Goal: Contribute content: Add original content to the website for others to see

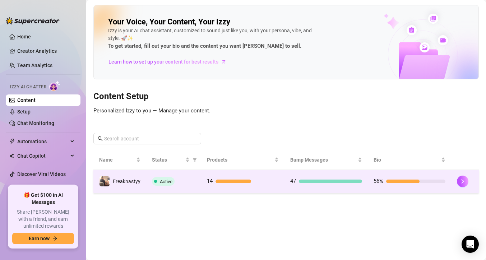
click at [162, 181] on span "Active" at bounding box center [166, 181] width 13 height 5
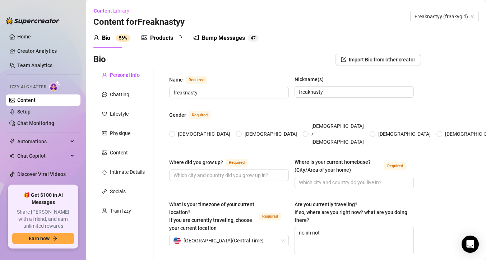
radio input "true"
type input "[DATE]"
click at [177, 31] on div "Products 1 3" at bounding box center [163, 38] width 45 height 20
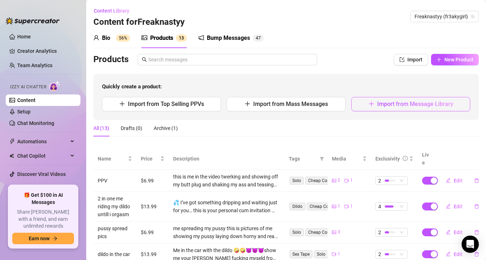
click at [361, 110] on button "Import from Message Library" at bounding box center [410, 104] width 119 height 14
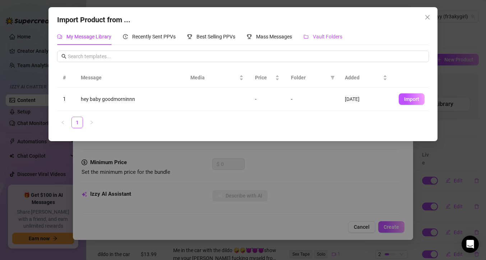
click at [329, 39] on span "Vault Folders" at bounding box center [327, 37] width 29 height 6
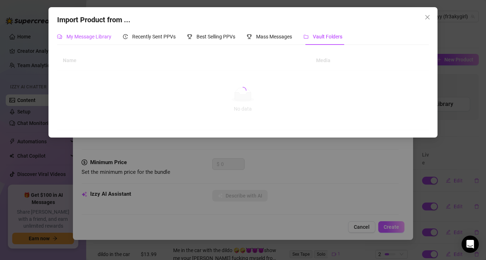
click at [110, 34] on span "My Message Library" at bounding box center [88, 37] width 45 height 6
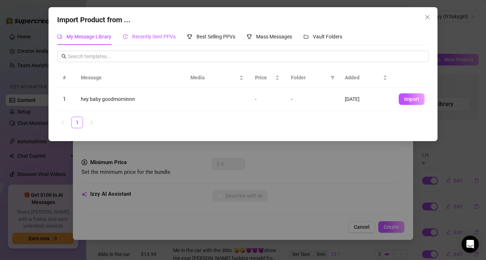
click at [156, 40] on div "Recently Sent PPVs" at bounding box center [149, 37] width 53 height 8
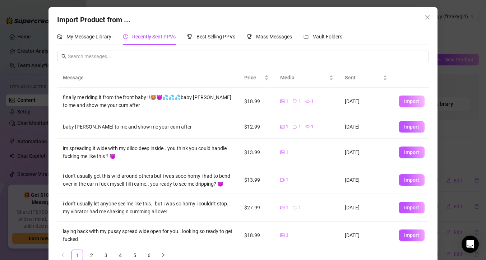
click at [401, 102] on button "Import" at bounding box center [411, 100] width 26 height 11
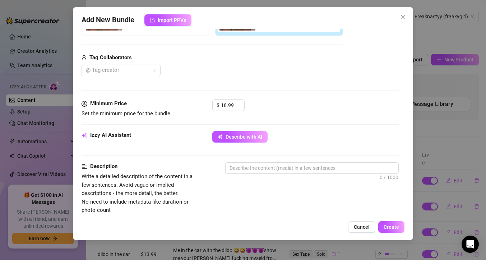
scroll to position [164, 0]
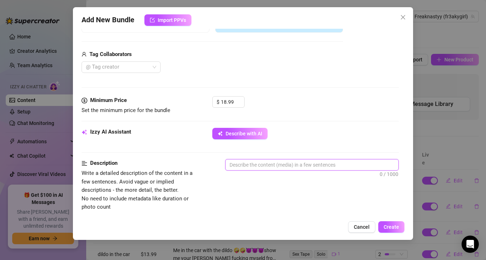
click at [250, 165] on textarea at bounding box center [311, 164] width 173 height 11
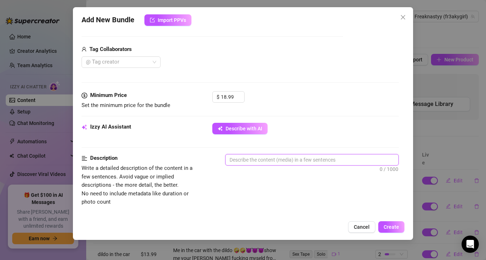
scroll to position [170, 0]
type textarea "m"
type textarea "me"
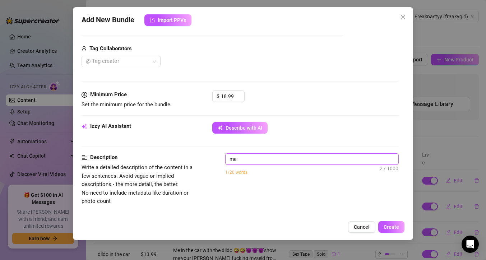
type textarea "me"
type textarea "me r"
type textarea "me ri"
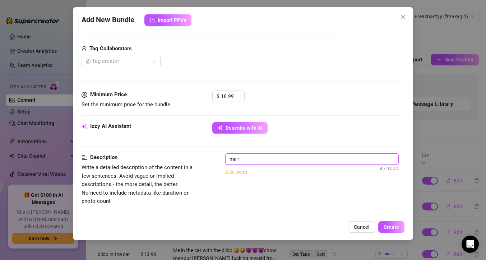
type textarea "me ri"
type textarea "me rid"
type textarea "me ridi"
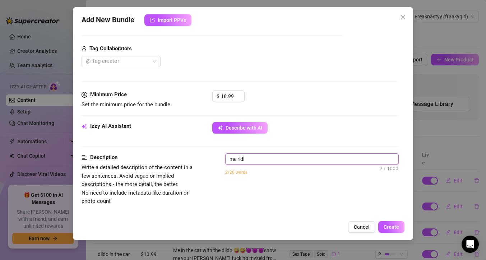
type textarea "me ridin"
type textarea "me riding"
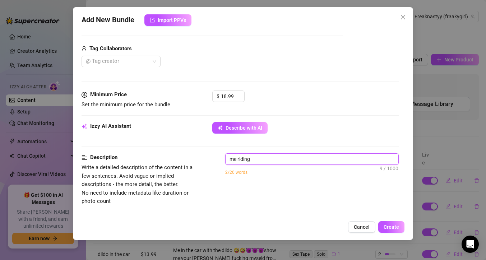
type textarea "me riding"
type textarea "me riding m"
type textarea "me riding my"
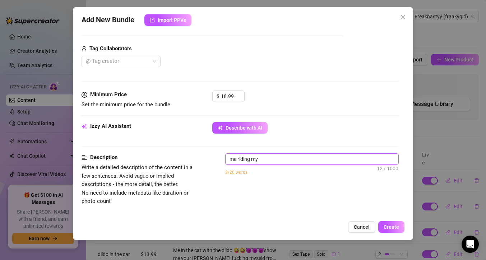
type textarea "me riding my"
type textarea "me riding my f"
type textarea "me riding my fa"
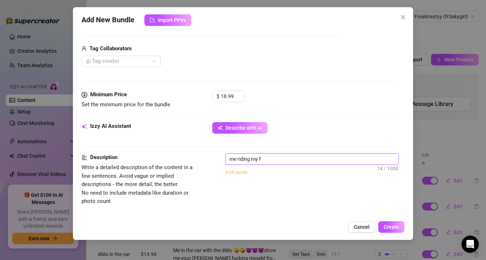
type textarea "me riding my fa"
type textarea "me riding my fat"
type textarea "me riding my fat d"
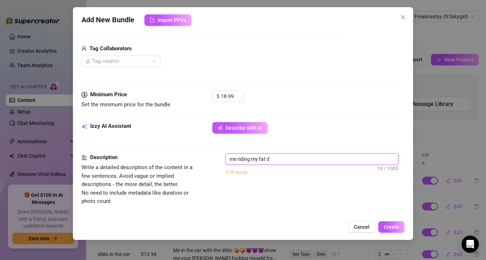
type textarea "me riding my fat di"
type textarea "me riding my fat dil"
type textarea "me riding my fat dild"
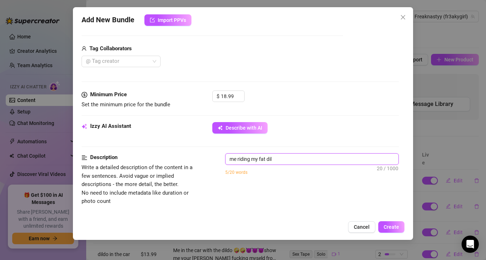
type textarea "me riding my fat dild"
type textarea "me riding my fat dildo"
type textarea "me riding my fat dildo f"
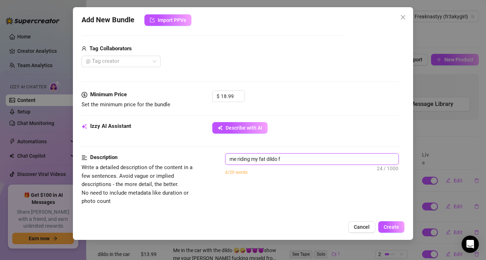
type textarea "me riding my fat dildo fr"
type textarea "me riding my fat dildo fro"
type textarea "me riding my fat dildo from"
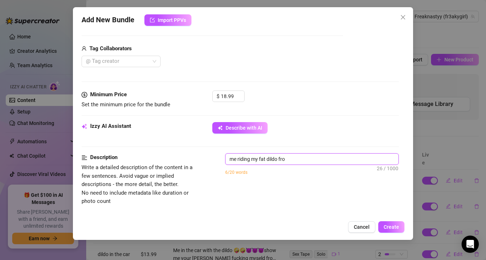
type textarea "me riding my fat dildo from"
type textarea "me riding my fat dildo from t"
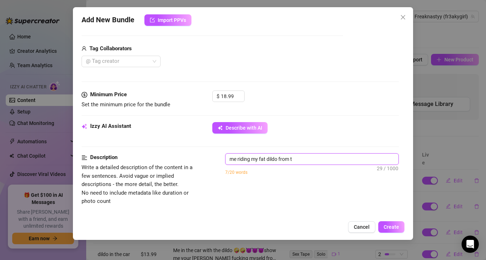
type textarea "me riding my fat dildo from th"
type textarea "me riding my fat dildo from the"
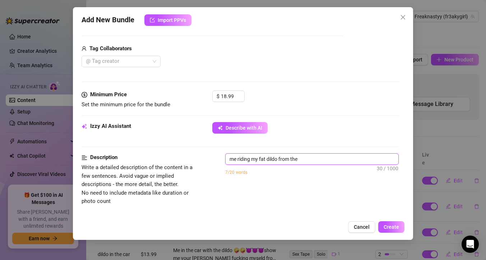
type textarea "me riding my fat dildo from the"
type textarea "me riding my fat dildo from the f"
type textarea "me riding my fat dildo from the fr"
type textarea "me riding my fat dildo from the fro"
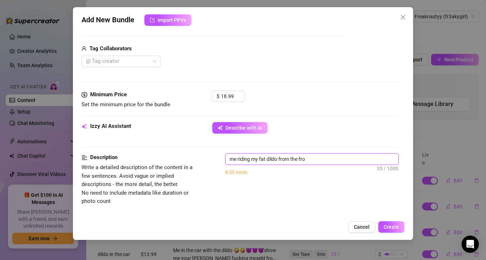
type textarea "me riding my fat dildo from the fron"
type textarea "me riding my fat dildo from the front"
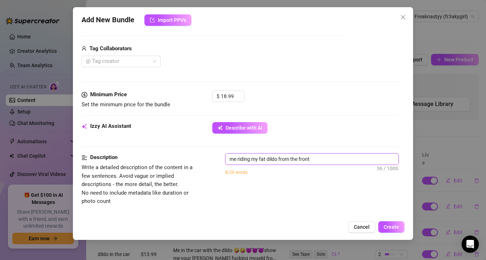
type textarea "me riding my fat dildo from the front"
type textarea "me riding my fat dildo from the front a"
type textarea "me riding my fat dildo from the front an"
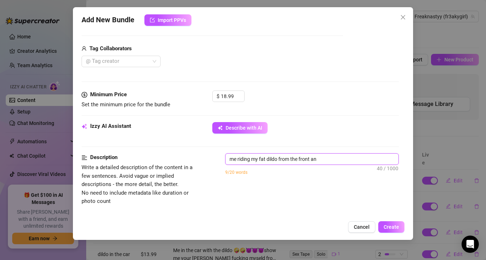
type textarea "me riding my fat dildo from the front and"
type textarea "me riding my fat dildo from the front and t"
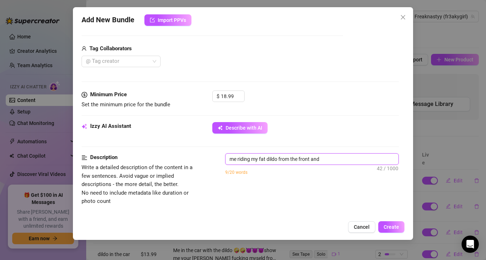
type textarea "me riding my fat dildo from the front and t"
type textarea "me riding my fat dildo from the front and th"
type textarea "me riding my fat dildo from the front and the"
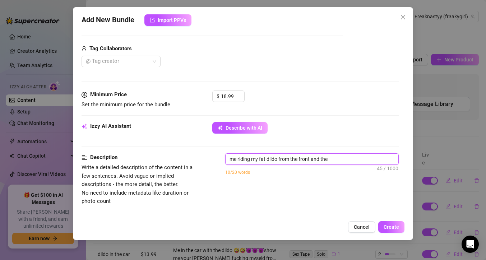
type textarea "me riding my fat dildo from the front and the"
type textarea "me riding my fat dildo from the front and the b"
type textarea "me riding my fat dildo from the front and the ba"
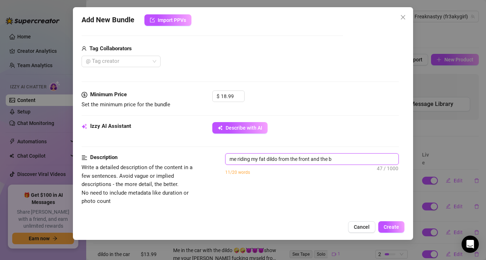
type textarea "me riding my fat dildo from the front and the ba"
type textarea "me riding my fat dildo from the front and the bac"
type textarea "me riding my fat dildo from the front and the back"
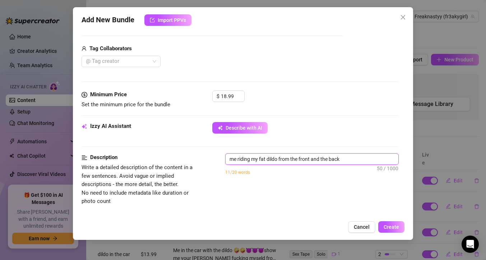
type textarea "me riding my fat dildo from the front and the back"
type textarea "me riding my fat dildo from the front and the back i"
type textarea "me riding my fat dildo from the front and the back in"
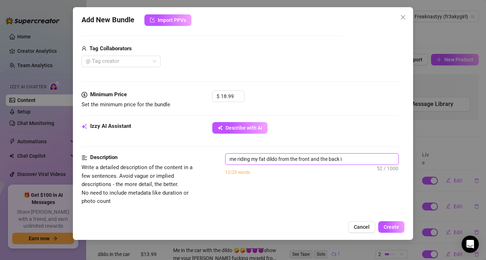
type textarea "me riding my fat dildo from the front and the back in"
type textarea "me riding my fat dildo from the front and the back in t"
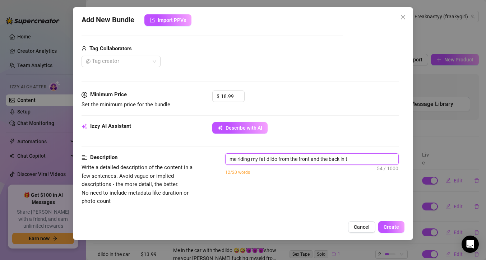
type textarea "me riding my fat dildo from the front and the back in th"
type textarea "me riding my fat dildo from the front and the back in the"
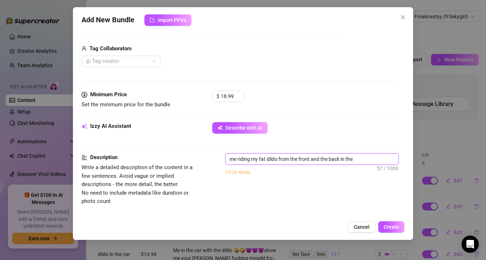
type textarea "me riding my fat dildo from the front and the back in the"
type textarea "me riding my fat dildo from the front and the back in the s"
type textarea "me riding my fat dildo from the front and the back in the sh"
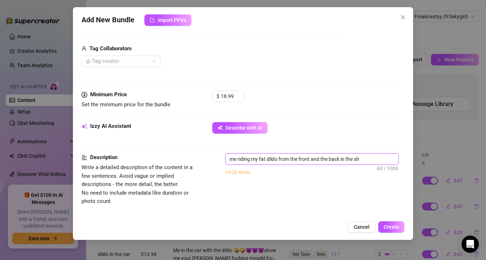
type textarea "me riding my fat dildo from the front and the back in the sho"
type textarea "me riding my fat dildo from the front and the back in the show"
type textarea "me riding my fat dildo from the front and the back in the showe"
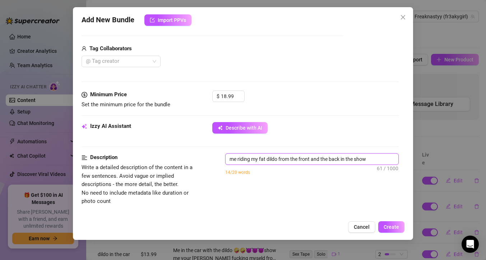
type textarea "me riding my fat dildo from the front and the back in the showe"
type textarea "me riding my fat dildo from the front and the back in the shower"
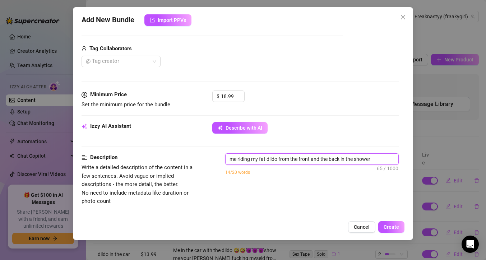
type textarea "me riding my fat dildo from the front and the back in the shower u"
type textarea "me riding my fat dildo from the front and the back in the shower un"
type textarea "me riding my fat dildo from the front and the back in the shower unt"
type textarea "me riding my fat dildo from the front and the back in the shower unti"
type textarea "me riding my fat dildo from the front and the back in the shower until"
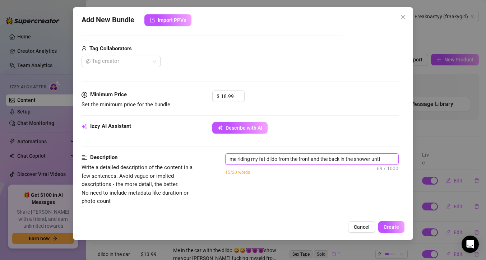
type textarea "me riding my fat dildo from the front and the back in the shower until"
type textarea "me riding my fat dildo from the front and the back in the shower untill"
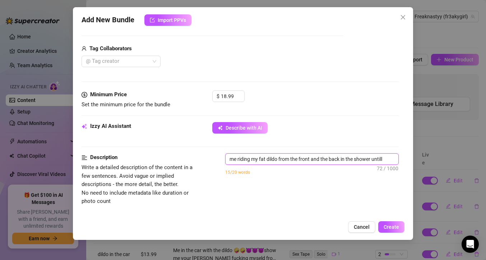
type textarea "me riding my fat dildo from the front and the back in the shower untill i"
type textarea "me riding my fat dildo from the front and the back in the shower untill i c"
type textarea "me riding my fat dildo from the front and the back in the shower untill i cu"
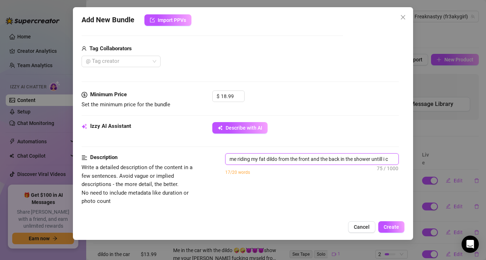
type textarea "me riding my fat dildo from the front and the back in the shower untill i cu"
type textarea "me riding my fat dildo from the front and the back in the shower untill i cum"
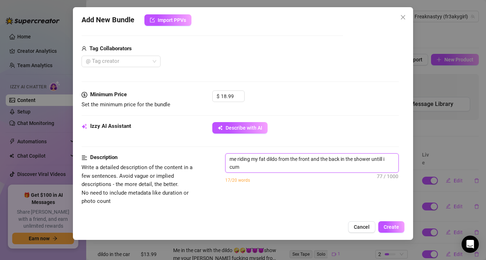
scroll to position [0, 0]
type textarea "me riding my fat dildo from the front and the back in the shower untill i cum"
type textarea "me riding my fat dildo from the front and the back in the shower untill i cum a"
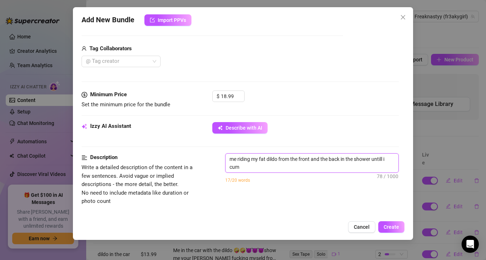
type textarea "me riding my fat dildo from the front and the back in the shower untill i cum a"
type textarea "me riding my fat dildo from the front and the back in the shower untill i cum al"
type textarea "me riding my fat dildo from the front and the back in the shower untill i cum a…"
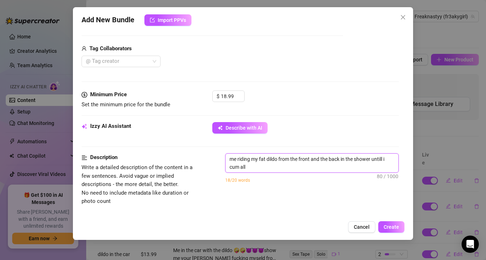
type textarea "me riding my fat dildo from the front and the back in the shower untill i cum a…"
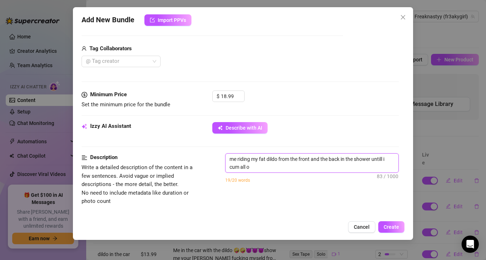
type textarea "me riding my fat dildo from the front and the back in the shower untill i cum a…"
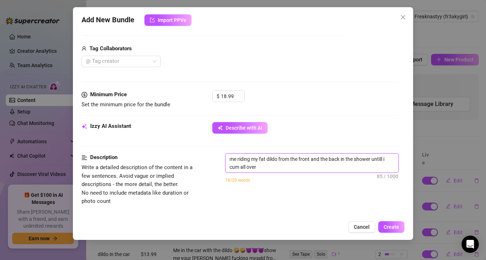
type textarea "me riding my fat dildo from the front and the back in the shower untill i cum a…"
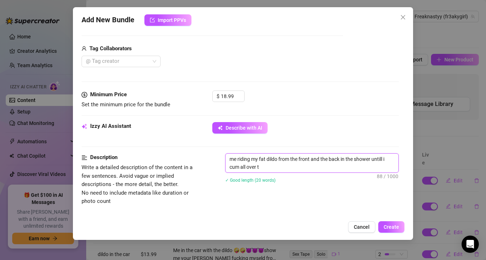
type textarea "me riding my fat dildo from the front and the back in the shower untill i cum a…"
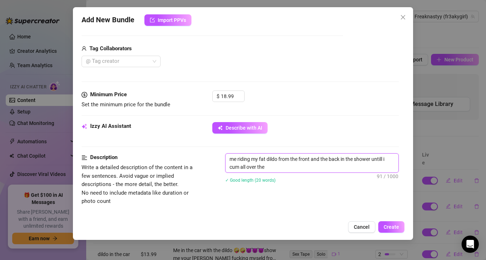
type textarea "me riding my fat dildo from the front and the back in the shower untill i cum a…"
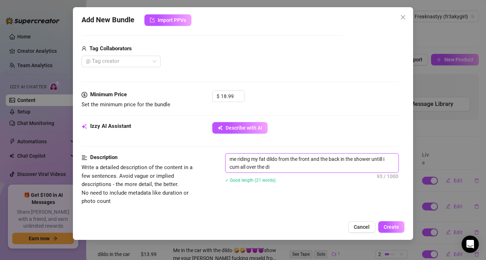
type textarea "me riding my fat dildo from the front and the back in the shower untill i cum a…"
click at [268, 165] on textarea "me riding my fat dildo from the front and the back in the shower untill i cum a…" at bounding box center [311, 163] width 173 height 19
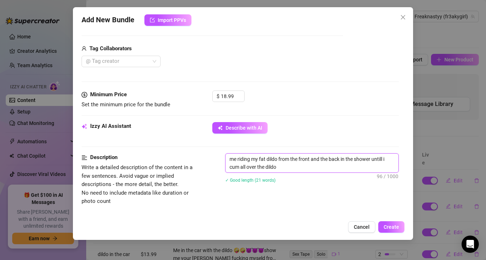
click at [268, 165] on textarea "me riding my fat dildo from the front and the back in the shower untill i cum a…" at bounding box center [311, 163] width 173 height 19
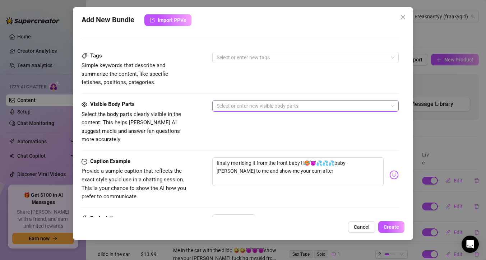
scroll to position [360, 0]
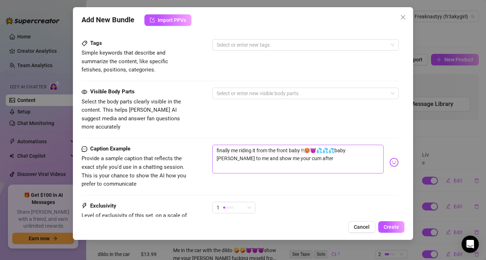
type textarea "me riding my fat dildo from the front and the back in the shower untill i cum a…"
click at [313, 153] on textarea "finally me riding it from the front baby !!🥵😈💦💦💦baby [PERSON_NAME] to me and sh…" at bounding box center [297, 159] width 171 height 29
paste textarea "me riding my fat dildo from the front and the back in the shower untill i cum a…"
type textarea "finally me riding it from the front baby !!🥵😈💦💦💦baby [PERSON_NAME] to me and sh…"
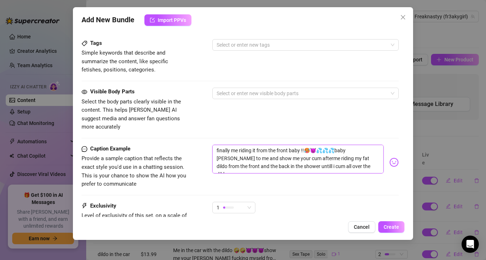
click at [279, 149] on textarea "finally me riding it from the front baby !!🥵😈💦💦💦baby [PERSON_NAME] to me and sh…" at bounding box center [297, 159] width 171 height 29
type textarea "finally me riding it from the front baby !!🥵😈💦💦💦baby [PERSON_NAME] to me and sh…"
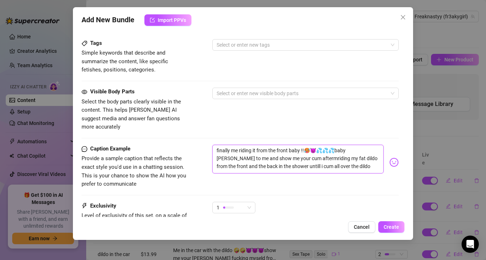
type textarea "finally me riding it from the front baby !!🥵😈💦💦💦baby [PERSON_NAME] to me and sh…"
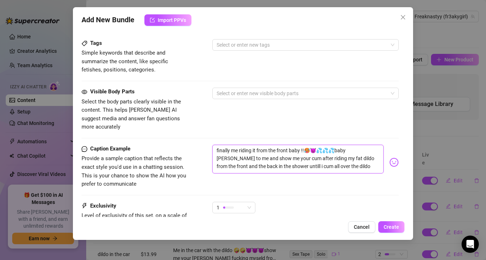
type textarea "finally me riding it from the front baby !!🥵😈💦💦💦baby [PERSON_NAME] to me and sh…"
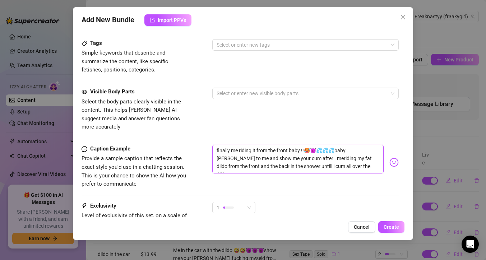
drag, startPoint x: 273, startPoint y: 149, endPoint x: 213, endPoint y: 130, distance: 63.1
click at [224, 145] on textarea "finally me riding it from the front baby !!🥵😈💦💦💦baby [PERSON_NAME] to me and sh…" at bounding box center [297, 159] width 171 height 29
click at [282, 151] on textarea "finally me riding it from the front baby !!🥵😈💦💦💦baby [PERSON_NAME] to me and sh…" at bounding box center [297, 159] width 171 height 29
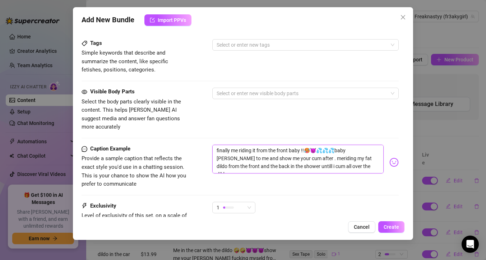
type textarea "finally me riding it from the front baby !!🥵😈💦💦💦baby [PERSON_NAME] to me and sh…"
drag, startPoint x: 325, startPoint y: 137, endPoint x: 232, endPoint y: 143, distance: 93.2
click at [232, 145] on textarea "finally me riding it from the front baby !!🥵😈💦💦💦baby [PERSON_NAME] to me and sh…" at bounding box center [297, 159] width 171 height 29
click at [246, 159] on textarea "finally me riding it from the front baby !!🥵😈💦💦💦baby [PERSON_NAME] to me and sh…" at bounding box center [297, 159] width 171 height 29
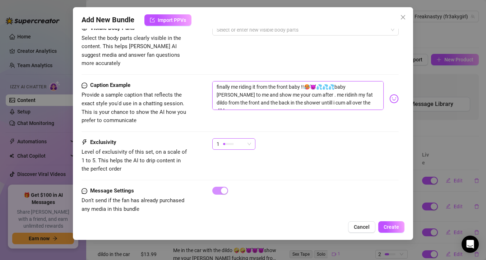
scroll to position [425, 0]
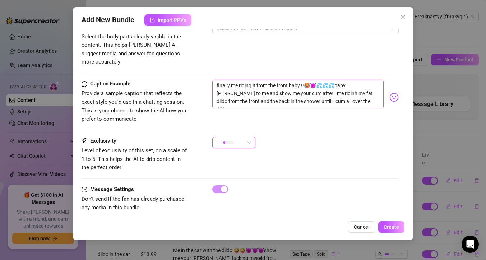
click at [238, 137] on div "1" at bounding box center [230, 142] width 28 height 11
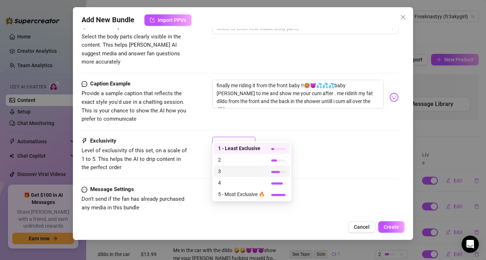
click at [239, 170] on span "3" at bounding box center [241, 171] width 47 height 8
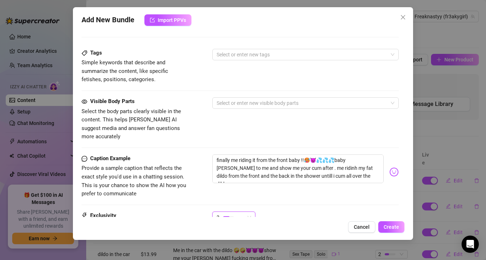
scroll to position [307, 0]
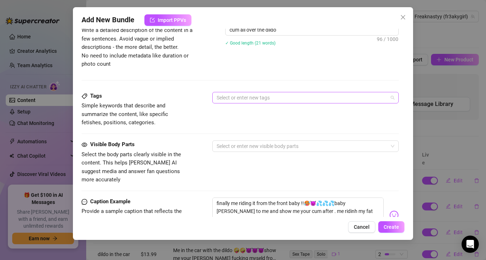
click at [265, 94] on div at bounding box center [302, 98] width 176 height 10
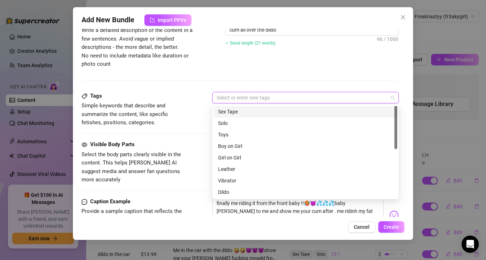
click at [256, 112] on div "Sex Tape" at bounding box center [305, 112] width 175 height 8
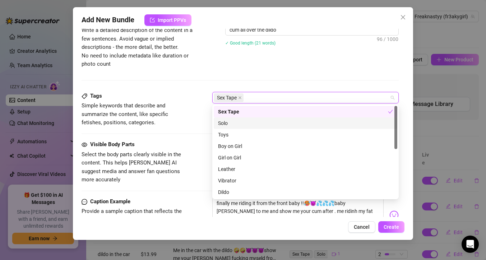
click at [254, 122] on div "Solo" at bounding box center [305, 123] width 175 height 8
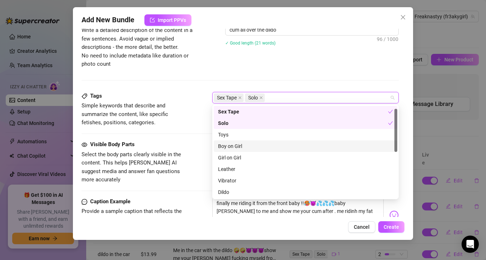
scroll to position [13, 0]
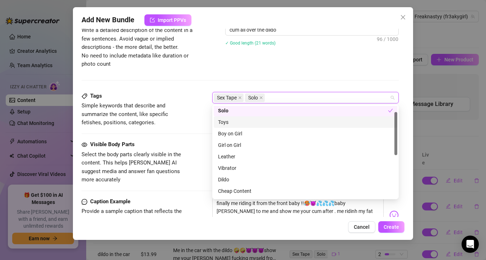
click at [252, 118] on div "Toys" at bounding box center [305, 122] width 175 height 8
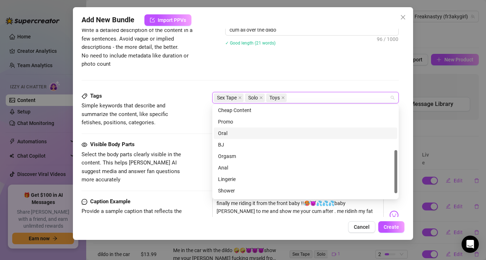
scroll to position [96, 0]
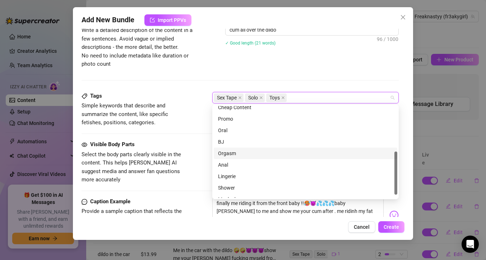
click at [246, 155] on div "Orgasm" at bounding box center [305, 153] width 175 height 8
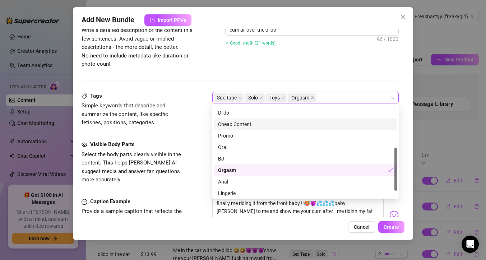
scroll to position [103, 0]
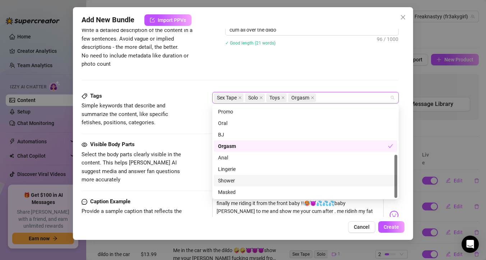
click at [237, 181] on div "Shower" at bounding box center [305, 181] width 175 height 8
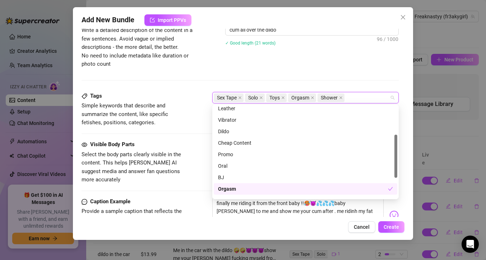
scroll to position [58, 0]
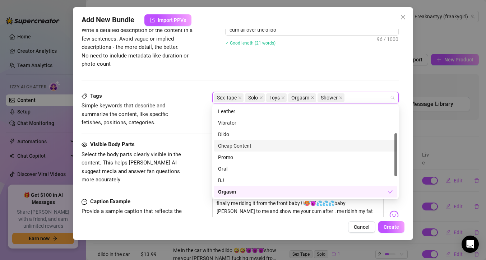
click at [251, 143] on div "Cheap Content" at bounding box center [305, 146] width 175 height 8
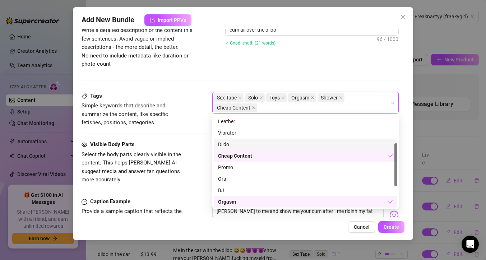
click at [248, 141] on div "Dildo" at bounding box center [305, 144] width 175 height 8
click at [188, 145] on div "Visible Body Parts" at bounding box center [135, 144] width 108 height 9
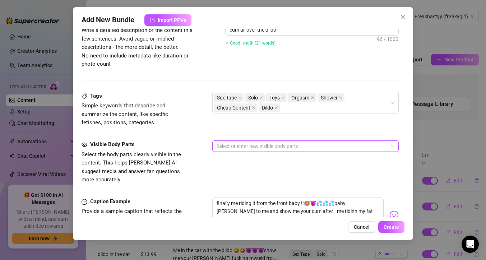
click at [248, 148] on div at bounding box center [302, 146] width 176 height 10
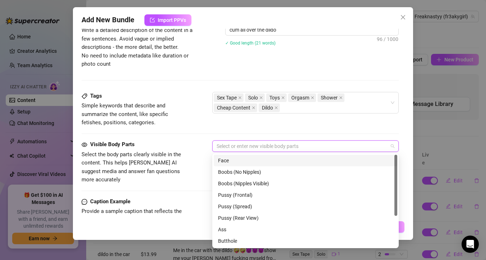
click at [247, 158] on div "Face" at bounding box center [305, 161] width 175 height 8
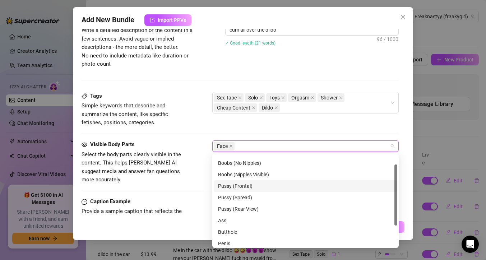
scroll to position [18, 0]
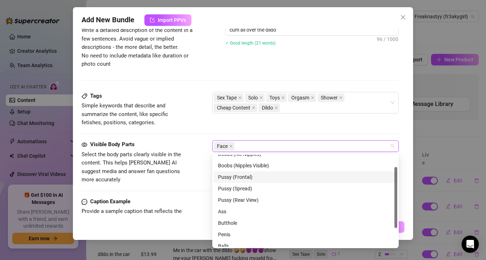
click at [252, 177] on div "Pussy (Frontal)" at bounding box center [305, 177] width 175 height 8
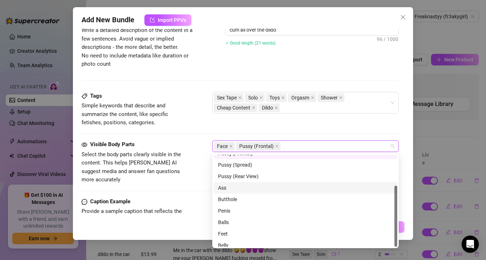
scroll to position [46, 0]
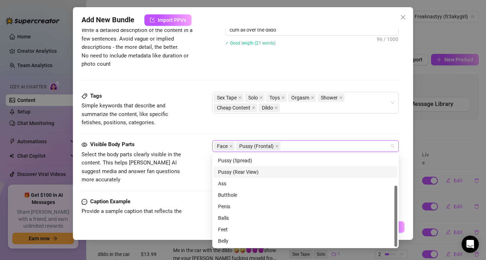
click at [205, 155] on div "Visible Body Parts Select the body parts clearly visible in the content. This h…" at bounding box center [239, 162] width 317 height 44
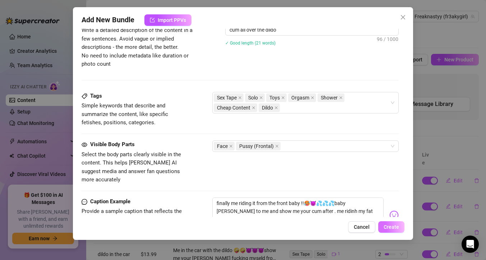
click at [388, 226] on span "Create" at bounding box center [390, 227] width 15 height 6
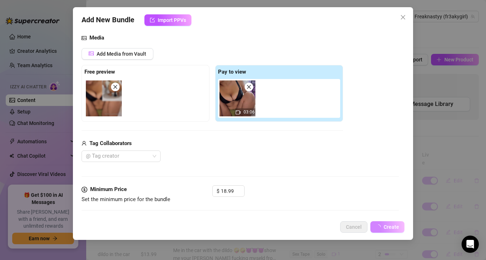
scroll to position [0, 0]
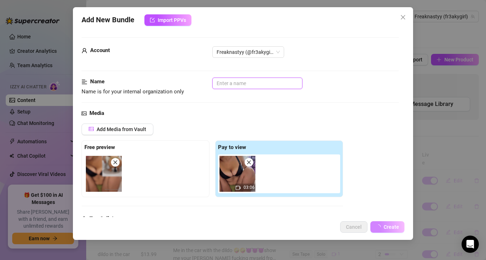
click at [285, 83] on input "text" at bounding box center [257, 83] width 90 height 11
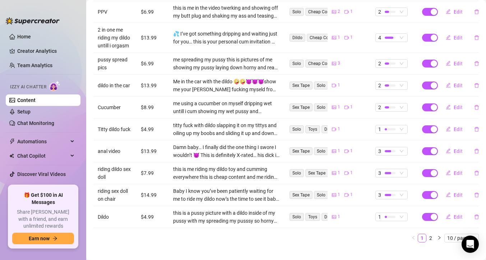
scroll to position [170, 0]
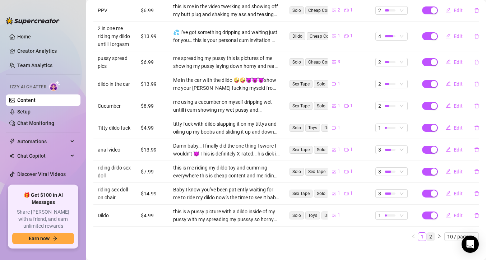
click at [433, 233] on link "2" at bounding box center [430, 237] width 8 height 8
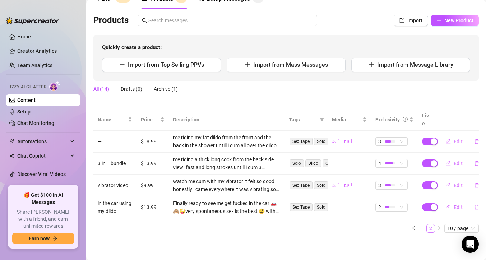
scroll to position [31, 0]
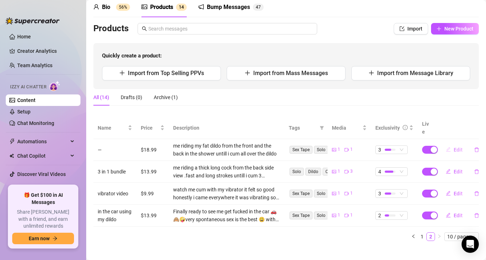
click at [452, 144] on button "Edit" at bounding box center [454, 149] width 28 height 11
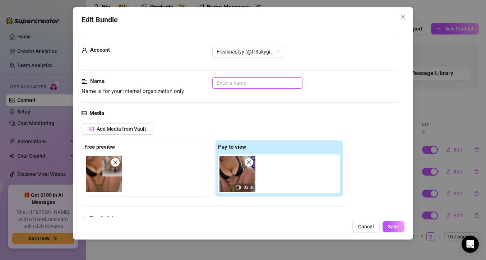
click at [223, 87] on input "text" at bounding box center [257, 82] width 90 height 11
click at [398, 225] on span "Save" at bounding box center [393, 227] width 11 height 6
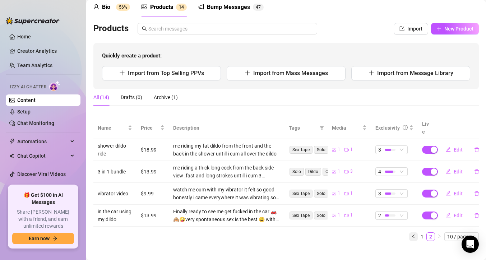
click at [412, 234] on icon "left" at bounding box center [413, 236] width 4 height 4
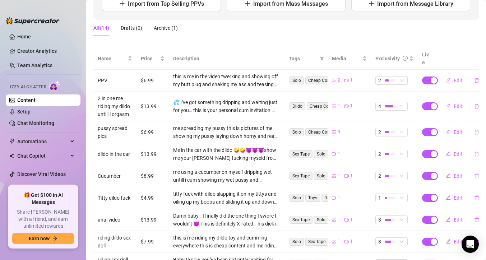
scroll to position [0, 0]
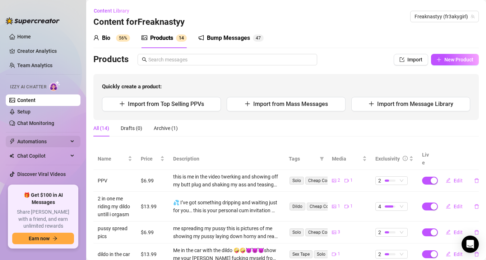
click at [29, 142] on span "Automations" at bounding box center [42, 141] width 51 height 11
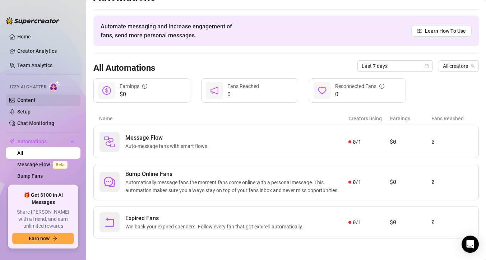
click at [36, 99] on link "Content" at bounding box center [26, 100] width 18 height 6
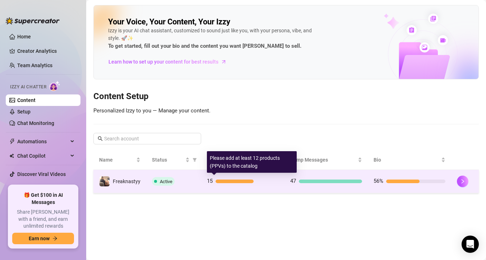
click at [221, 184] on div "15" at bounding box center [243, 181] width 72 height 9
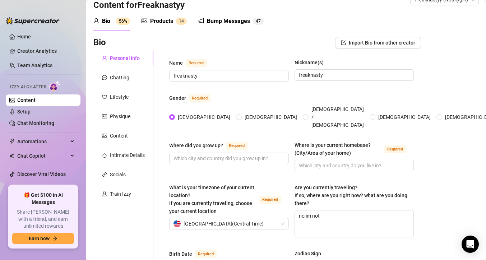
scroll to position [19, 0]
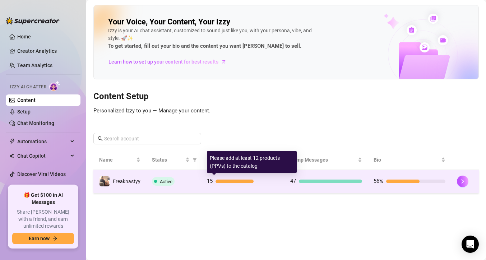
click at [216, 183] on div "15" at bounding box center [243, 181] width 72 height 9
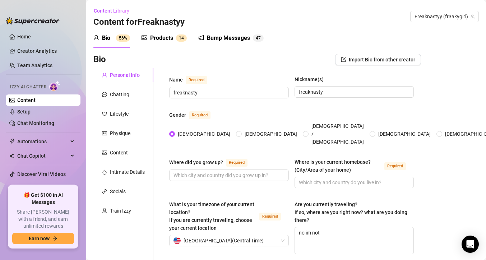
click at [180, 38] on span "1" at bounding box center [180, 38] width 3 height 5
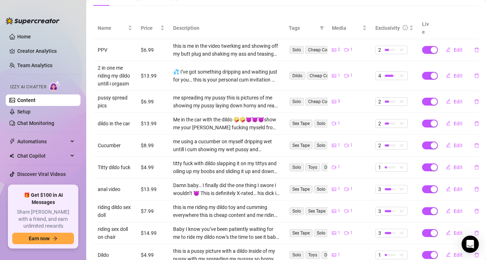
scroll to position [131, 0]
click at [449, 142] on icon "edit" at bounding box center [447, 144] width 5 height 5
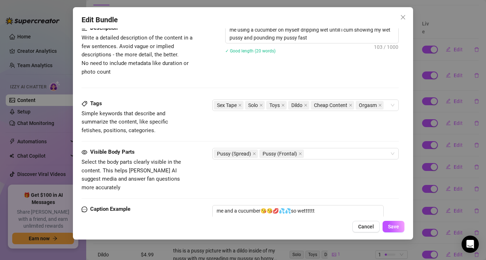
scroll to position [344, 0]
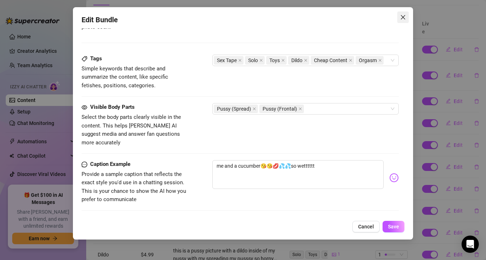
click at [400, 16] on span "Close" at bounding box center [402, 17] width 11 height 6
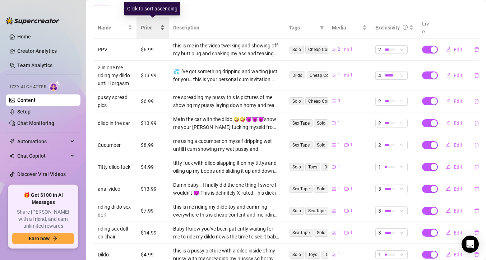
click at [161, 24] on div "Price" at bounding box center [153, 28] width 24 height 8
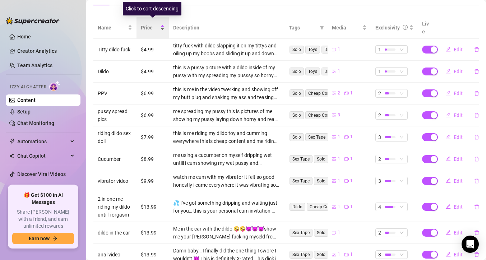
click at [162, 24] on div "Price" at bounding box center [153, 28] width 24 height 8
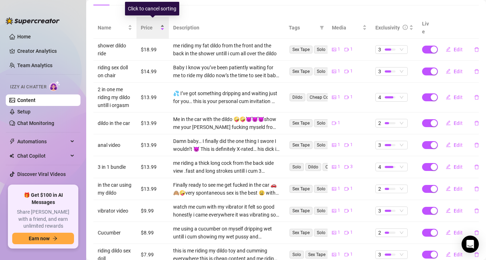
click at [162, 24] on div "Price" at bounding box center [153, 28] width 24 height 8
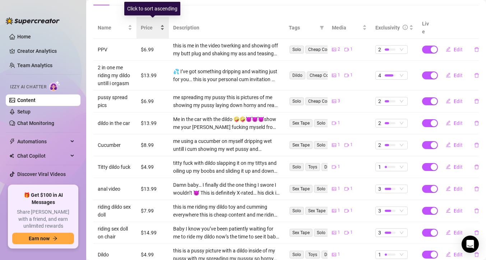
click at [162, 24] on div "Price" at bounding box center [153, 28] width 24 height 8
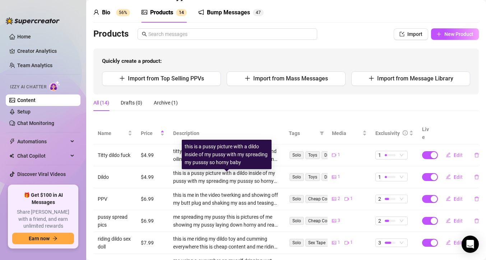
scroll to position [0, 0]
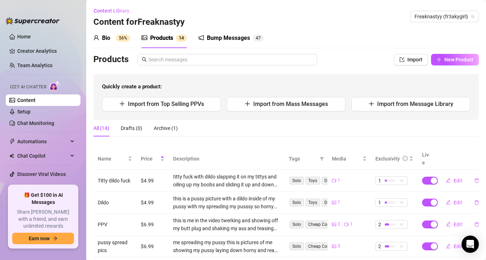
click at [117, 44] on div "Bio 56%" at bounding box center [111, 38] width 37 height 20
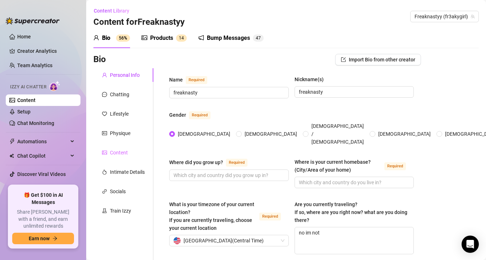
click at [122, 158] on div "Content" at bounding box center [123, 153] width 60 height 14
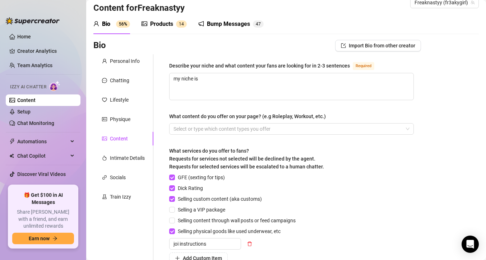
scroll to position [3, 0]
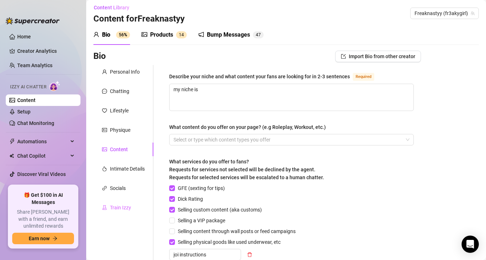
click at [126, 201] on div "Train Izzy" at bounding box center [123, 208] width 60 height 14
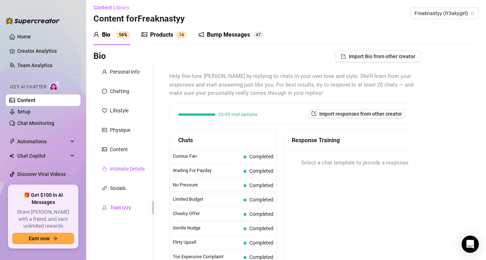
click at [129, 171] on div "Intimate Details" at bounding box center [127, 169] width 35 height 8
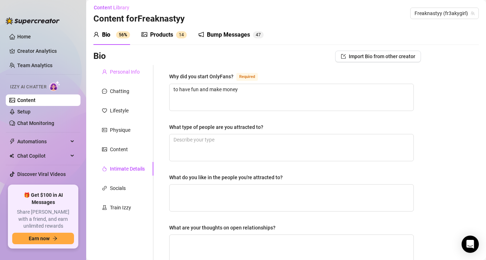
click at [140, 78] on div "Personal Info" at bounding box center [123, 72] width 60 height 14
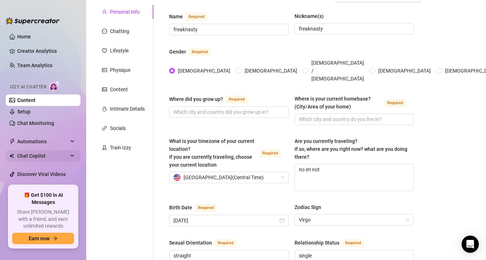
scroll to position [8, 0]
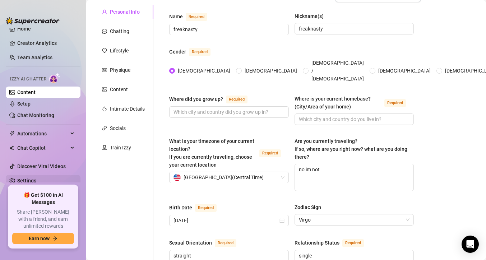
click at [36, 183] on link "Settings" at bounding box center [26, 181] width 19 height 6
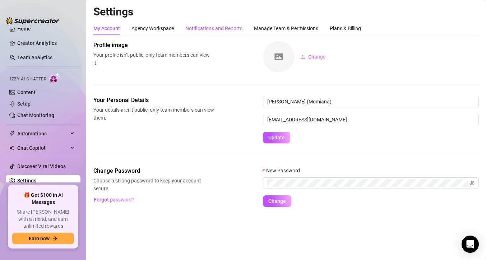
click at [207, 29] on div "Notifications and Reports" at bounding box center [213, 28] width 57 height 8
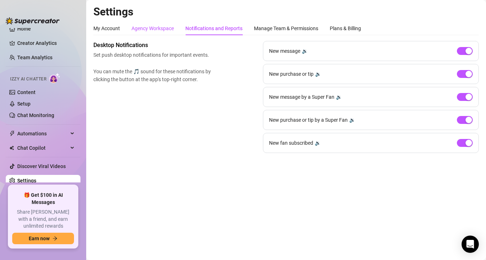
click at [166, 30] on div "Agency Workspace" at bounding box center [152, 28] width 42 height 8
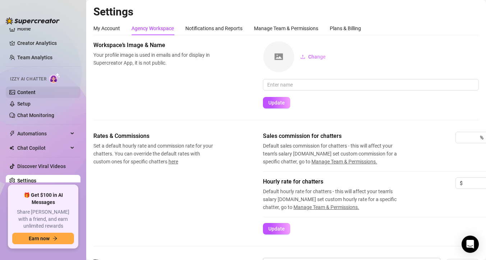
click at [36, 93] on link "Content" at bounding box center [26, 92] width 18 height 6
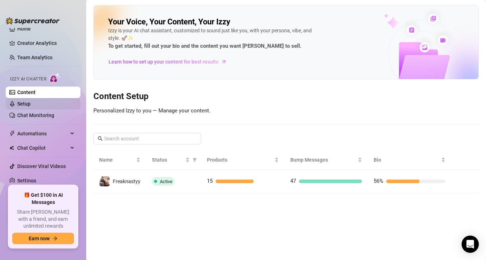
click at [31, 101] on link "Setup" at bounding box center [23, 104] width 13 height 6
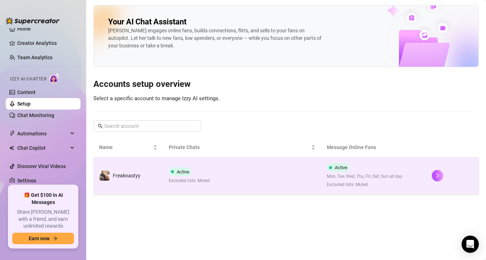
click at [201, 171] on div "Active Excluded lists: Muted" at bounding box center [189, 175] width 41 height 17
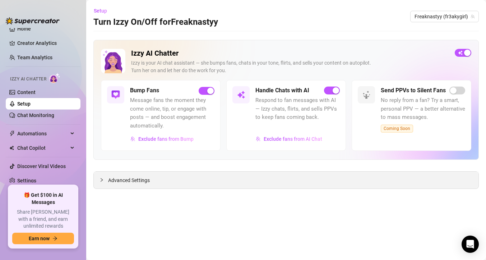
click at [170, 181] on div "Advanced Settings" at bounding box center [286, 180] width 384 height 17
click at [145, 181] on span "Advanced Settings" at bounding box center [129, 180] width 42 height 8
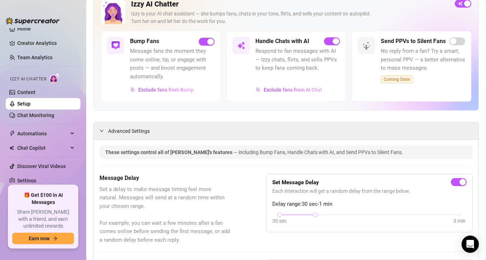
scroll to position [53, 0]
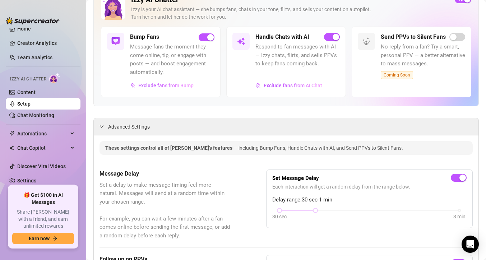
click at [410, 72] on span "Coming Soon" at bounding box center [397, 75] width 32 height 8
click at [405, 74] on span "Coming Soon" at bounding box center [397, 75] width 32 height 8
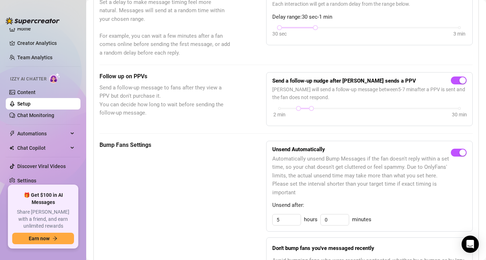
scroll to position [31, 0]
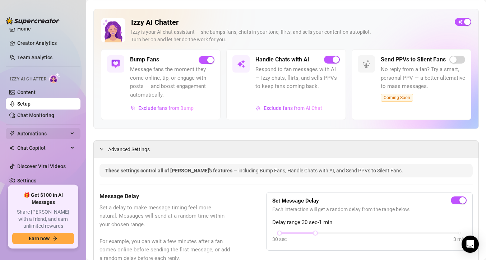
click at [71, 131] on div "Automations" at bounding box center [43, 133] width 75 height 11
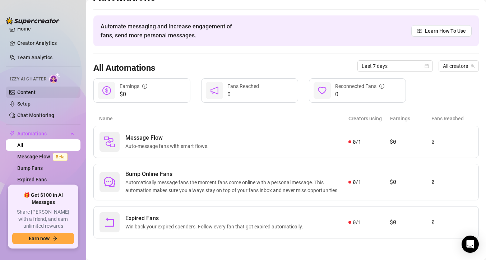
click at [36, 93] on link "Content" at bounding box center [26, 92] width 18 height 6
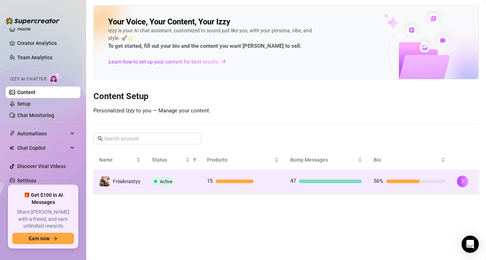
click at [133, 189] on td "Freaknastyy" at bounding box center [119, 181] width 53 height 23
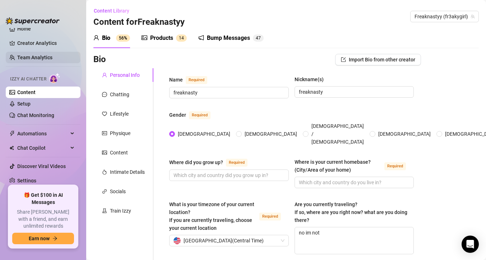
click at [51, 56] on link "Team Analytics" at bounding box center [34, 58] width 35 height 6
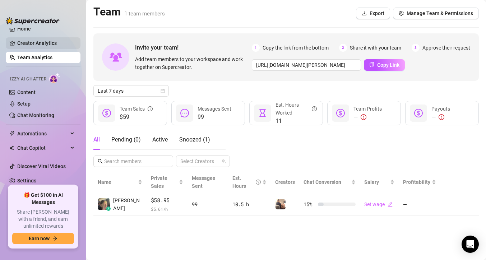
click at [55, 47] on link "Creator Analytics" at bounding box center [45, 42] width 57 height 11
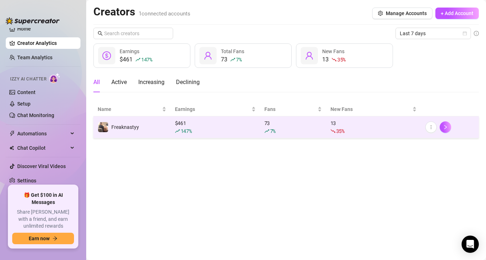
click at [192, 130] on span "147 %" at bounding box center [186, 130] width 11 height 7
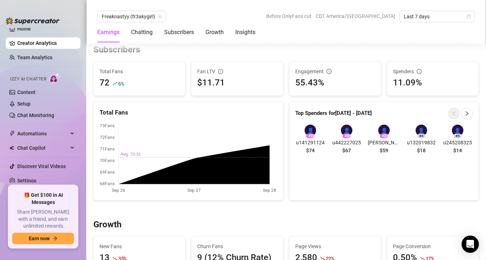
scroll to position [432, 0]
